Goal: Use online tool/utility: Utilize a website feature to perform a specific function

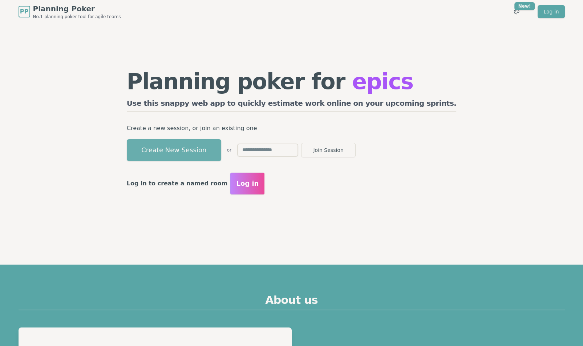
click at [221, 155] on button "Create New Session" at bounding box center [174, 150] width 94 height 22
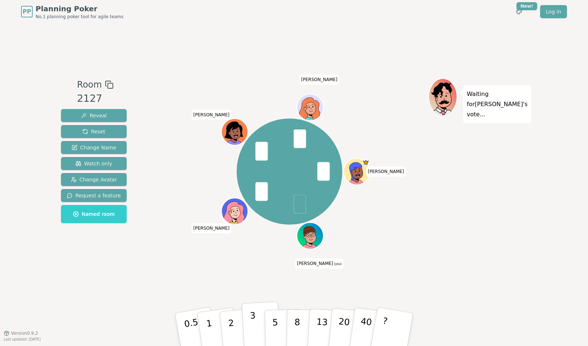
click at [256, 325] on button "3" at bounding box center [262, 329] width 40 height 57
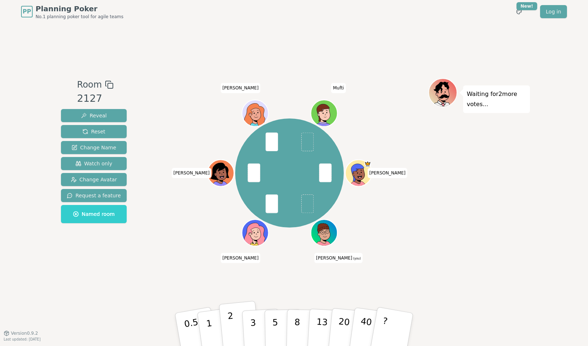
click at [235, 328] on button "2" at bounding box center [239, 330] width 41 height 58
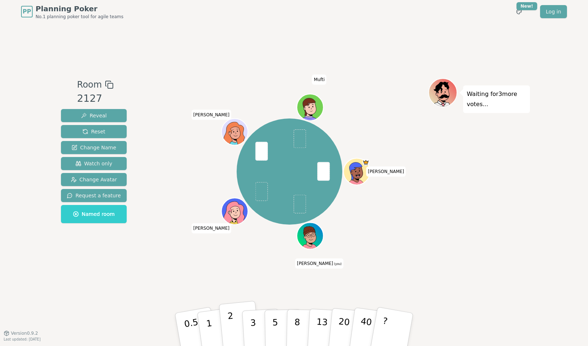
click at [238, 330] on button "2" at bounding box center [239, 330] width 41 height 58
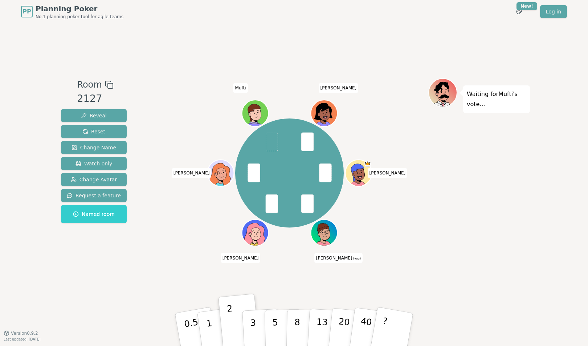
click at [467, 218] on div "Waiting for Mufti 's vote..." at bounding box center [480, 178] width 102 height 200
click at [464, 219] on div "Waiting for Mufti 's vote..." at bounding box center [480, 178] width 102 height 200
click at [257, 327] on button "3" at bounding box center [262, 329] width 40 height 57
click at [273, 143] on span at bounding box center [272, 142] width 12 height 19
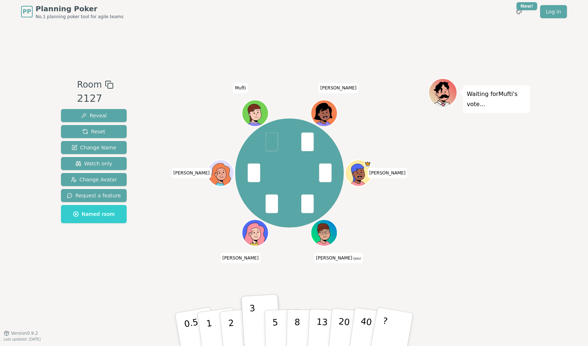
click at [273, 143] on span at bounding box center [272, 142] width 12 height 19
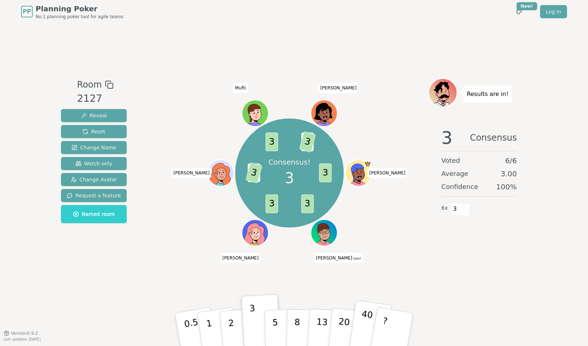
click at [365, 328] on p "40" at bounding box center [365, 329] width 16 height 40
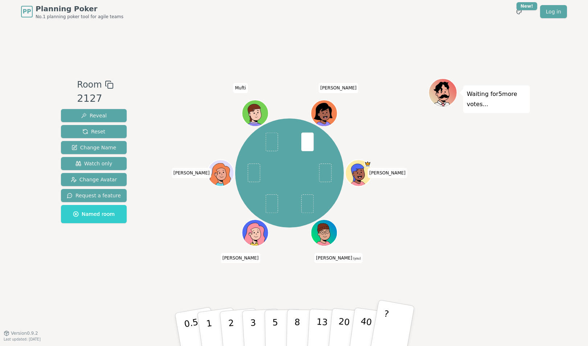
click at [388, 332] on button "?" at bounding box center [392, 329] width 45 height 60
click at [251, 320] on p "3" at bounding box center [254, 330] width 8 height 40
click at [474, 214] on div "Waiting for Mufti 's vote..." at bounding box center [480, 178] width 102 height 200
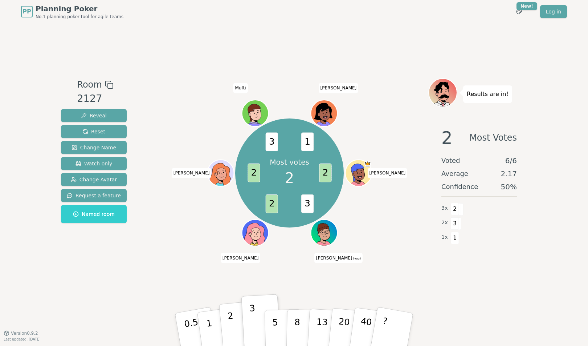
click at [234, 315] on button "2" at bounding box center [239, 330] width 41 height 58
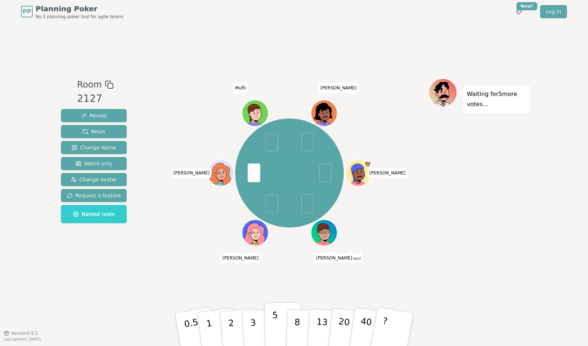
click at [267, 317] on button "5" at bounding box center [283, 329] width 37 height 55
